Goal: Transaction & Acquisition: Download file/media

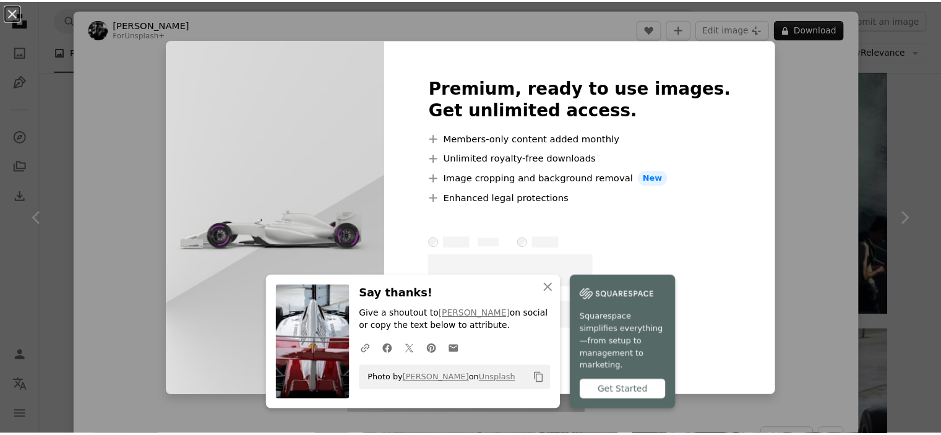
scroll to position [1335, 0]
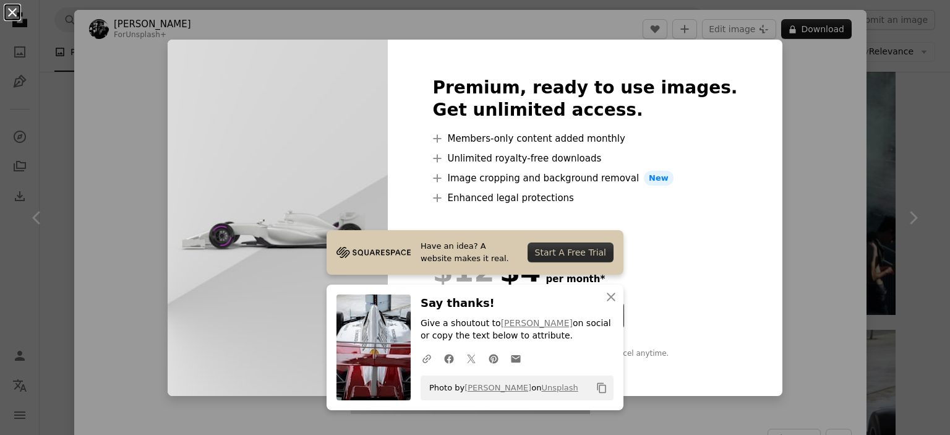
click at [12, 17] on button "An X shape" at bounding box center [12, 12] width 15 height 15
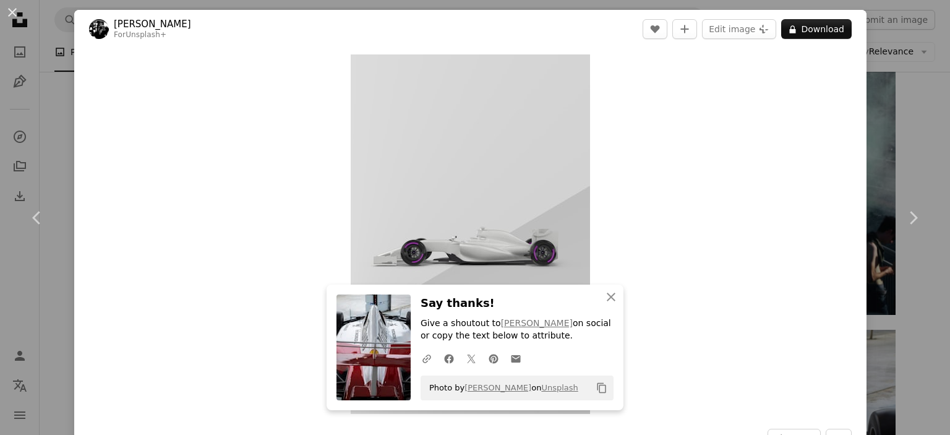
click at [12, 17] on button "An X shape" at bounding box center [12, 12] width 15 height 15
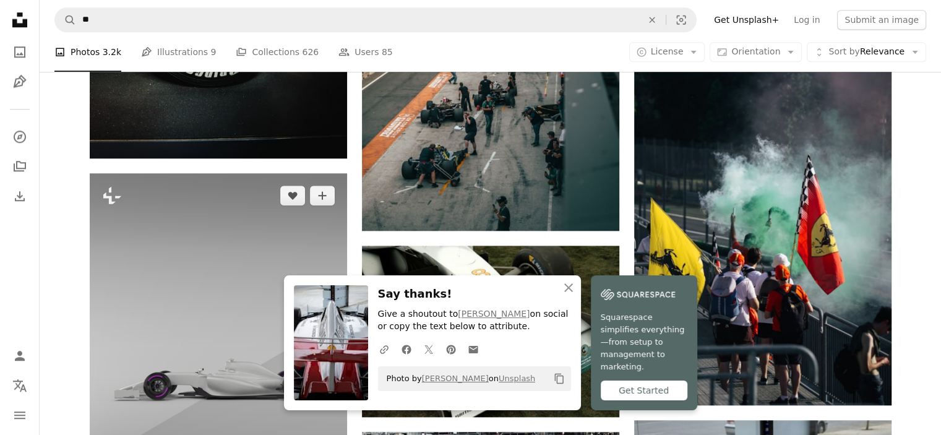
scroll to position [1244, 0]
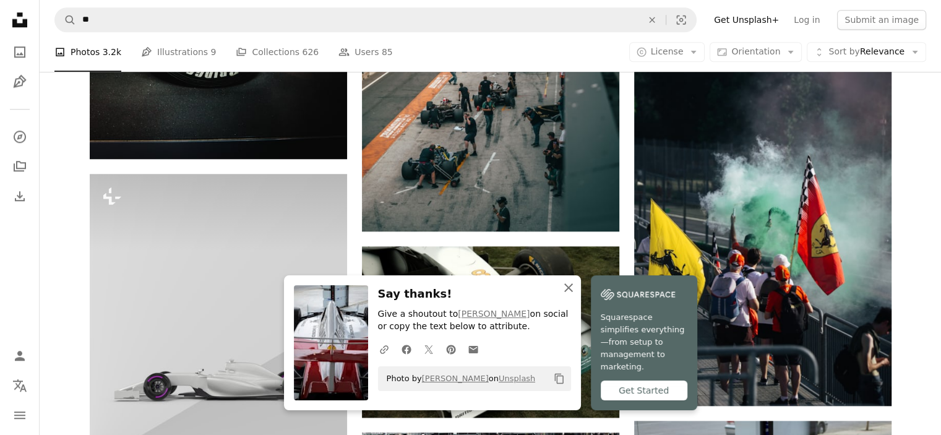
click at [576, 294] on icon "An X shape" at bounding box center [568, 287] width 15 height 15
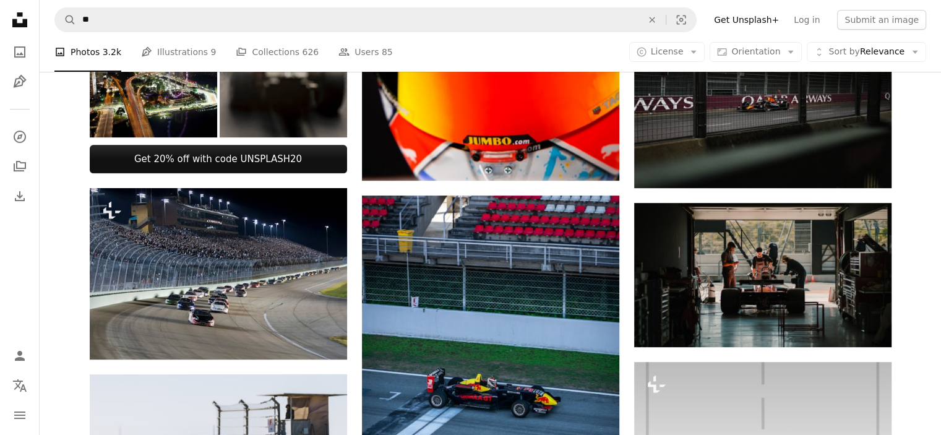
scroll to position [499, 0]
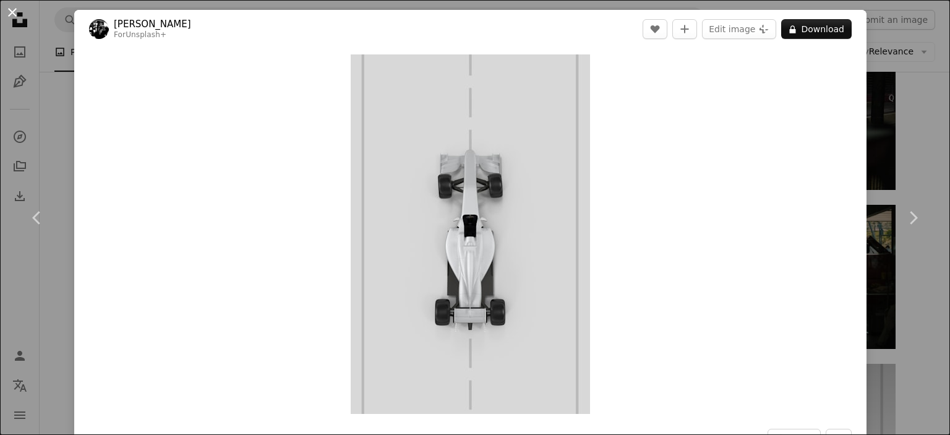
click at [17, 10] on button "An X shape" at bounding box center [12, 12] width 15 height 15
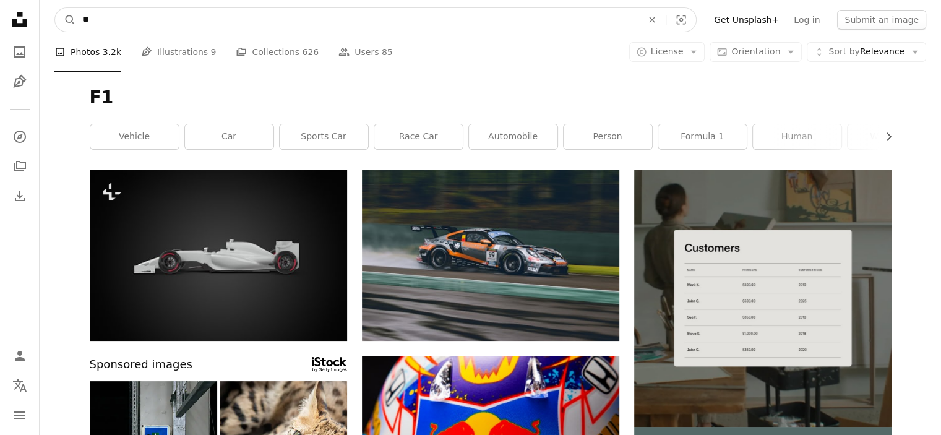
click at [146, 15] on input "**" at bounding box center [357, 20] width 562 height 24
type input "********"
click at [55, 8] on button "A magnifying glass" at bounding box center [65, 20] width 21 height 24
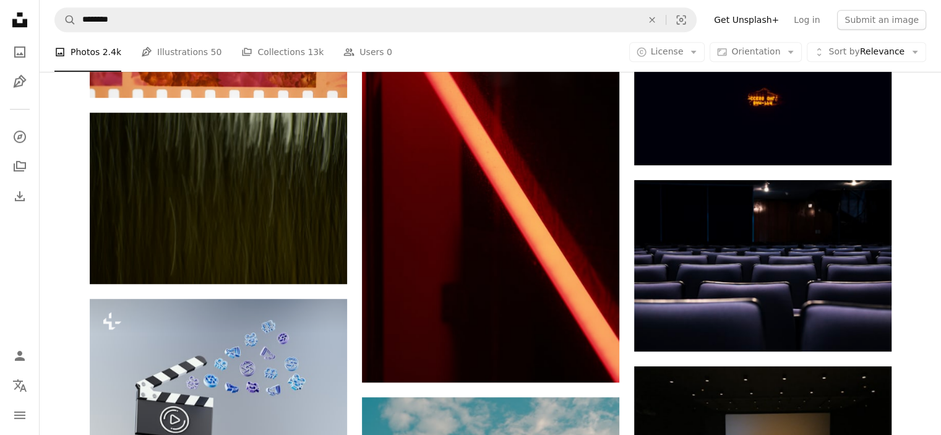
scroll to position [719, 0]
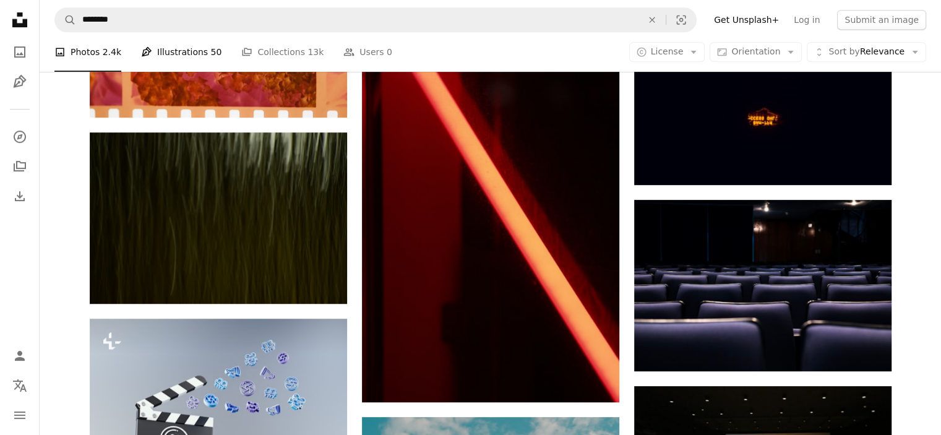
click at [161, 49] on link "Pen Tool Illustrations 50" at bounding box center [181, 52] width 80 height 40
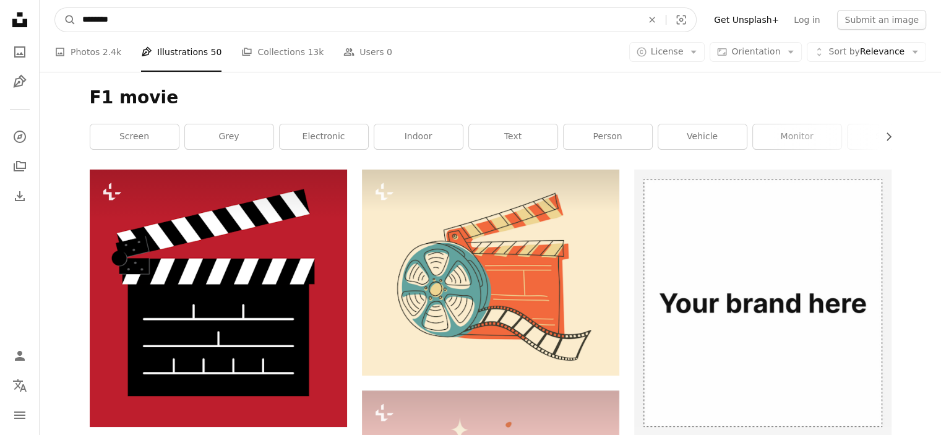
click at [120, 22] on input "********" at bounding box center [357, 20] width 562 height 24
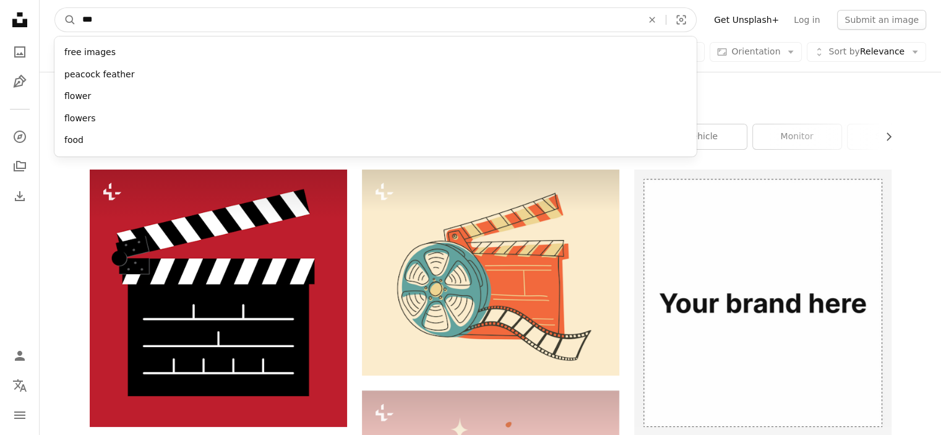
type input "**"
click at [55, 8] on button "A magnifying glass" at bounding box center [65, 20] width 21 height 24
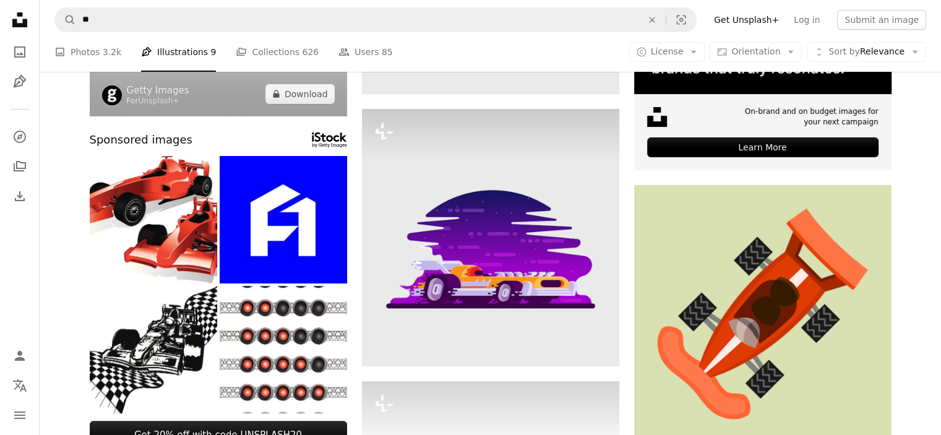
scroll to position [294, 0]
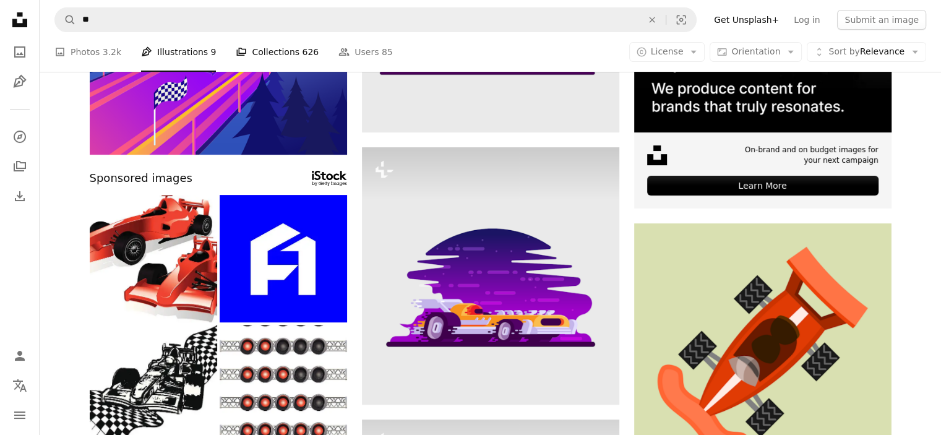
click at [245, 56] on link "A stack of folders Collections 626" at bounding box center [277, 52] width 83 height 40
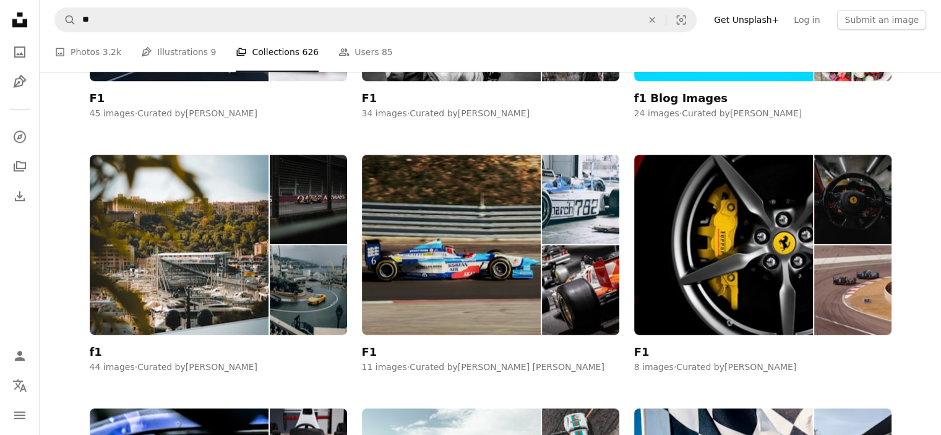
scroll to position [1070, 0]
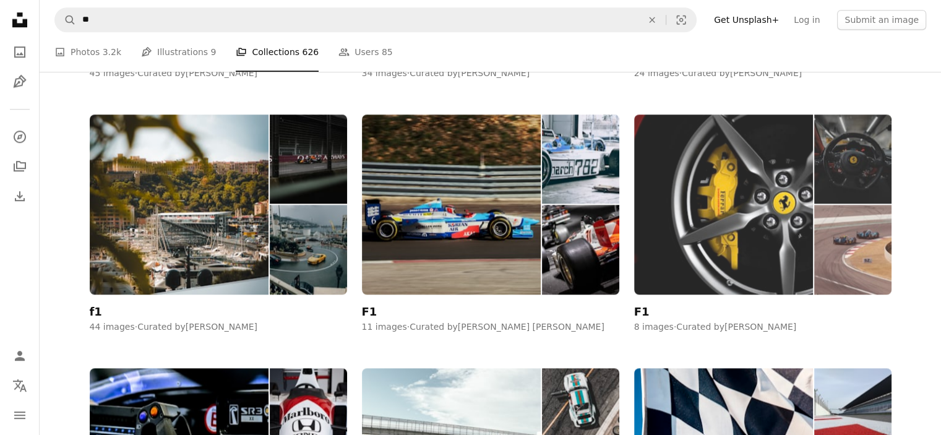
click at [706, 240] on img at bounding box center [723, 204] width 179 height 180
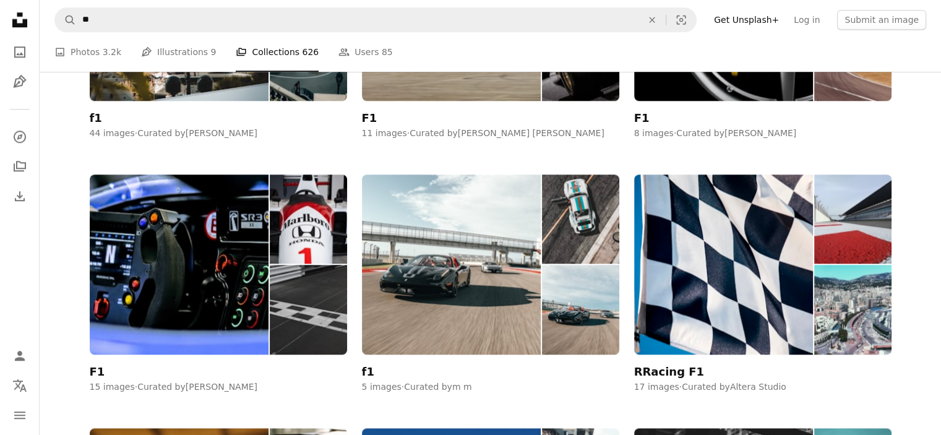
scroll to position [1265, 0]
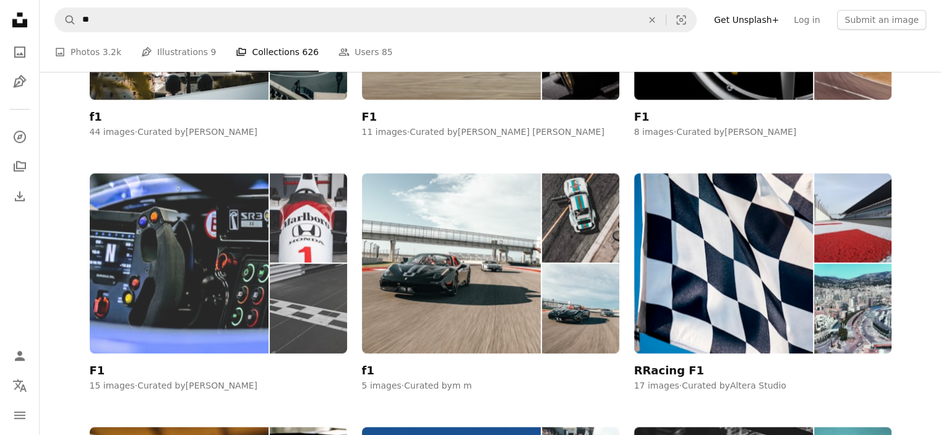
click at [223, 265] on img at bounding box center [179, 263] width 179 height 180
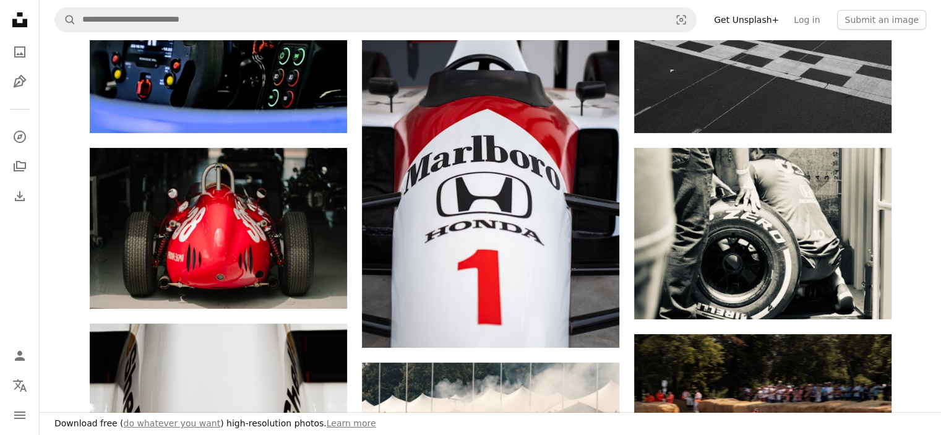
scroll to position [254, 0]
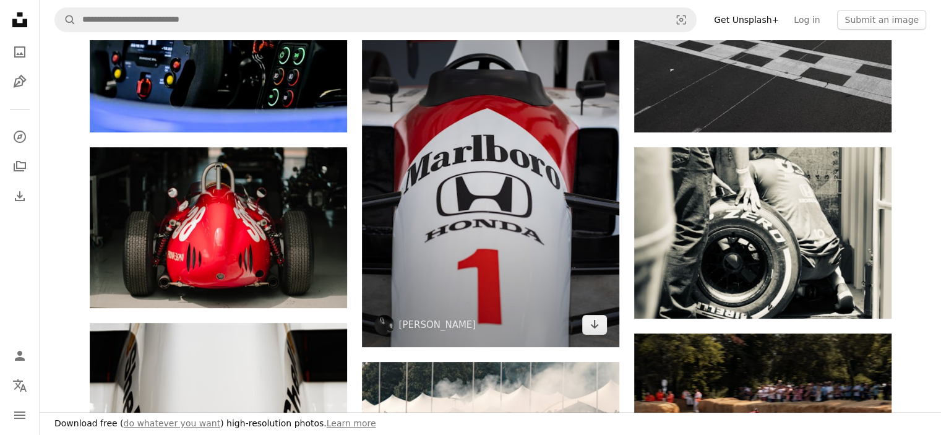
click at [492, 189] on img at bounding box center [490, 154] width 257 height 386
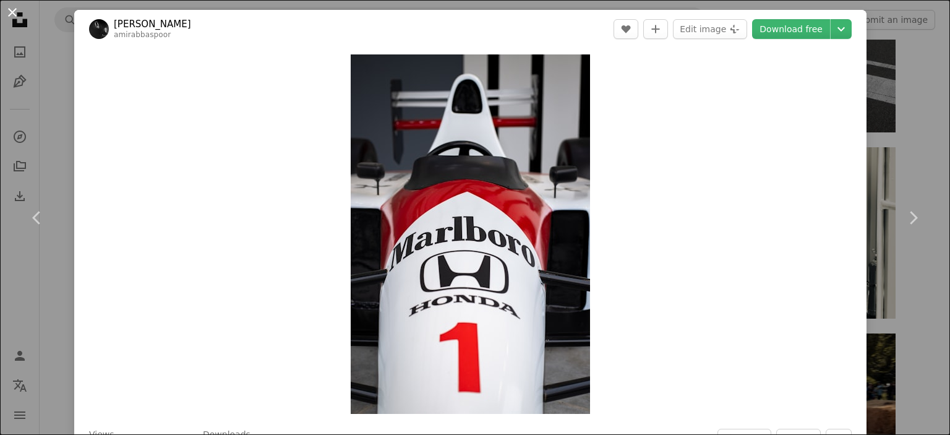
click at [9, 9] on button "An X shape" at bounding box center [12, 12] width 15 height 15
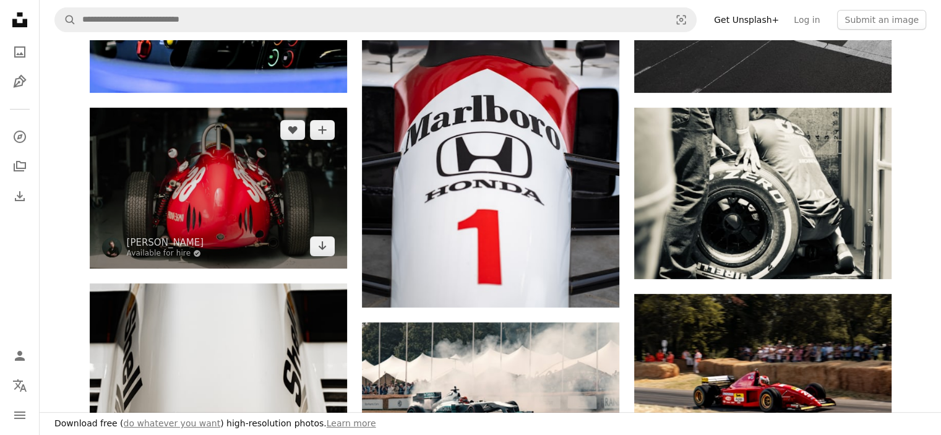
scroll to position [289, 0]
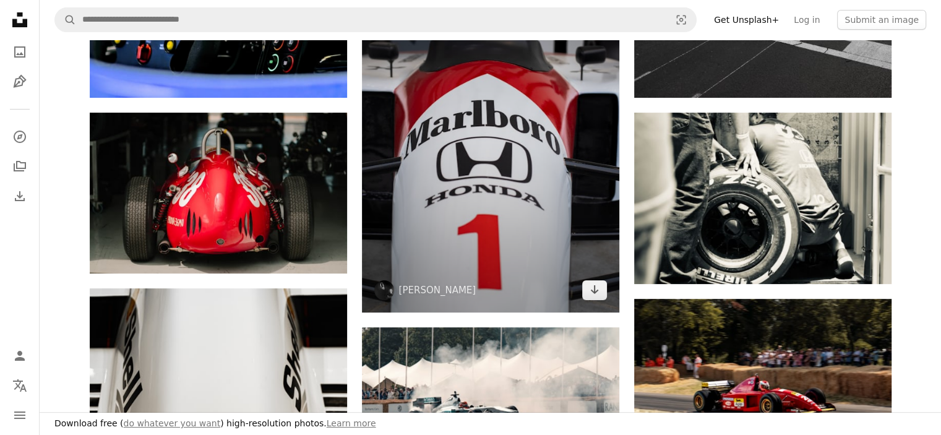
click at [424, 210] on img at bounding box center [490, 119] width 257 height 386
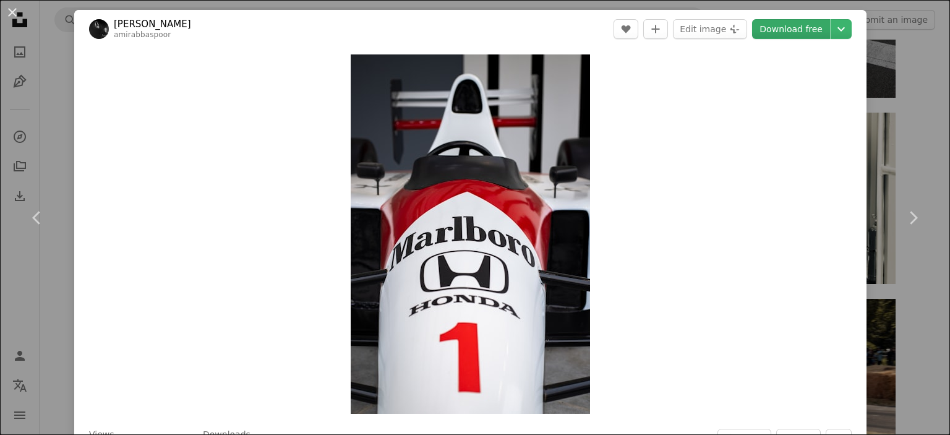
click at [766, 31] on link "Download free" at bounding box center [791, 29] width 78 height 20
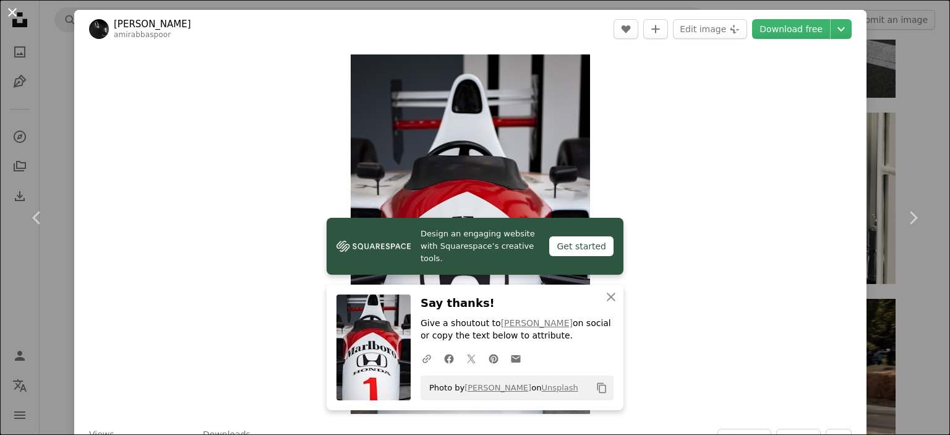
click at [8, 15] on button "An X shape" at bounding box center [12, 12] width 15 height 15
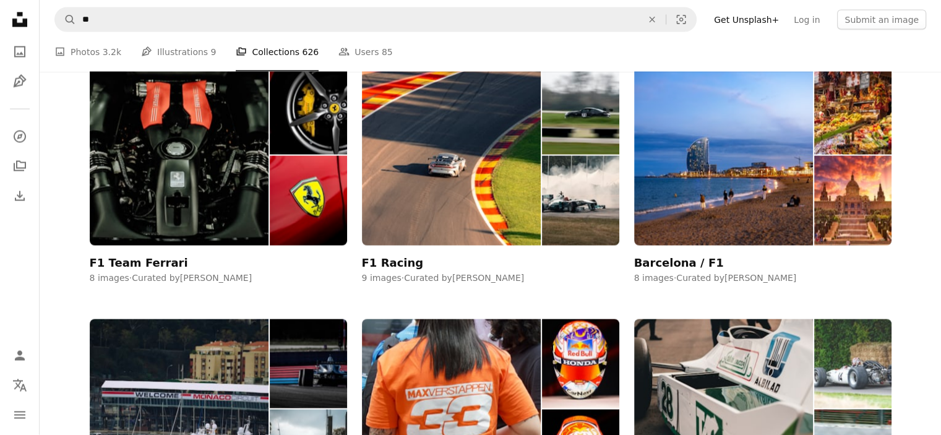
scroll to position [2386, 0]
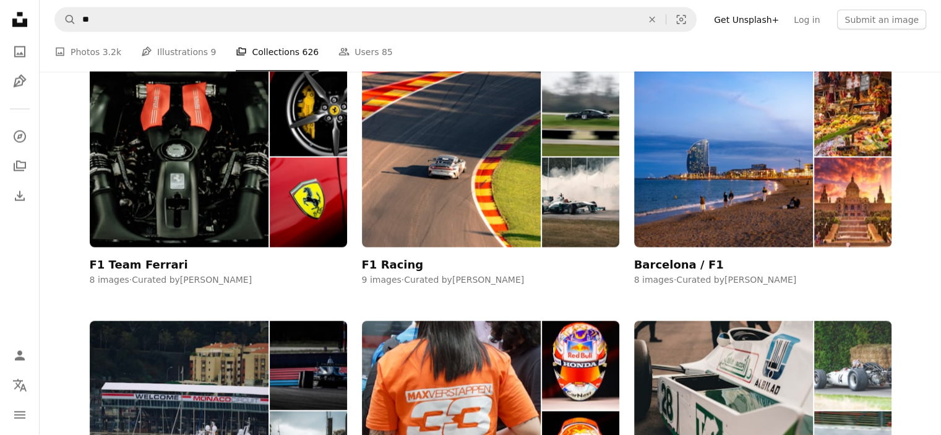
click at [207, 210] on img at bounding box center [179, 157] width 179 height 180
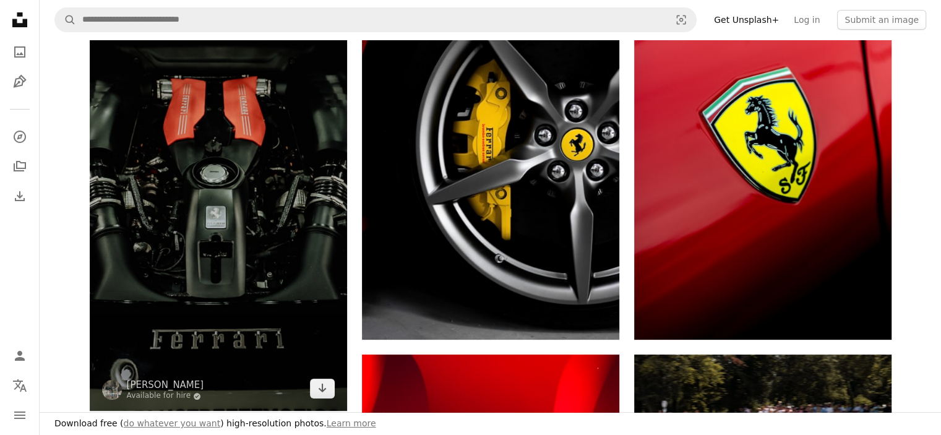
scroll to position [296, 0]
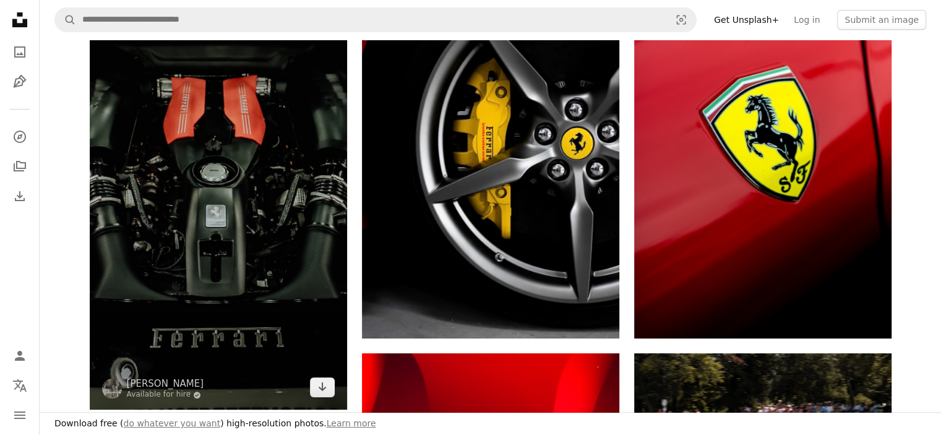
click at [234, 251] on img at bounding box center [218, 181] width 257 height 458
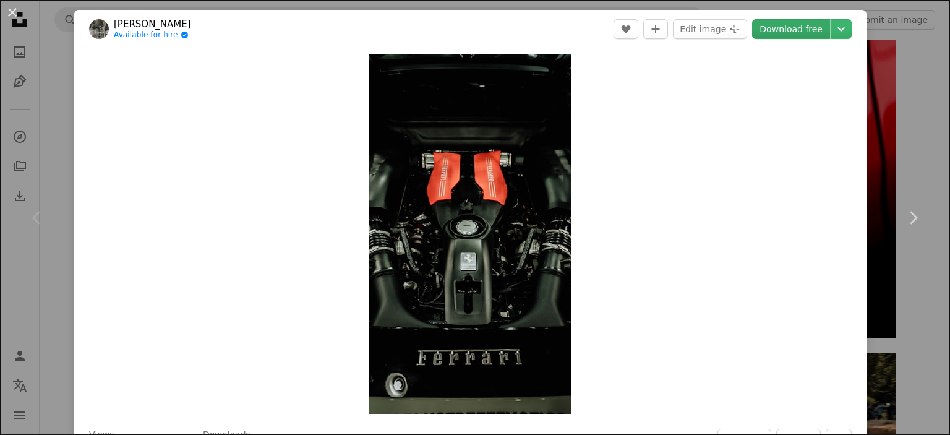
click at [789, 27] on link "Download free" at bounding box center [791, 29] width 78 height 20
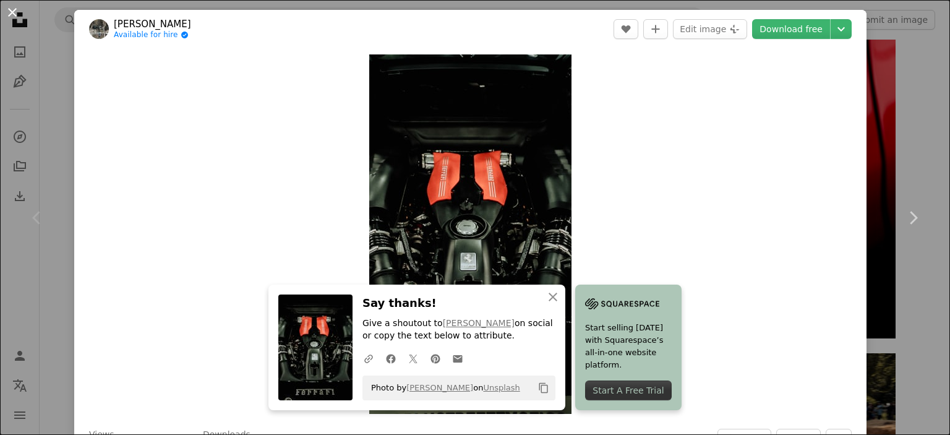
click at [13, 5] on button "An X shape" at bounding box center [12, 12] width 15 height 15
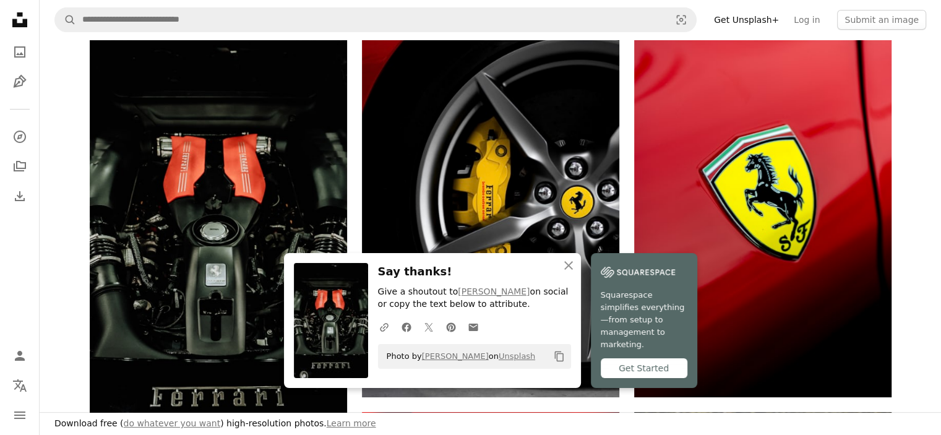
scroll to position [231, 0]
